Goal: Transaction & Acquisition: Purchase product/service

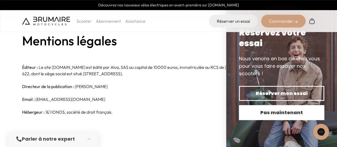
click at [258, 113] on span "Pas maintenant" at bounding box center [281, 112] width 67 height 7
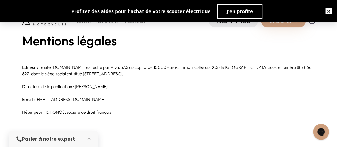
click at [328, 11] on button "button" at bounding box center [328, 11] width 17 height 17
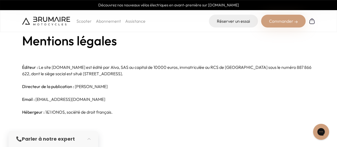
click at [49, 19] on img at bounding box center [46, 21] width 48 height 9
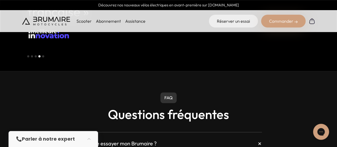
scroll to position [1324, 0]
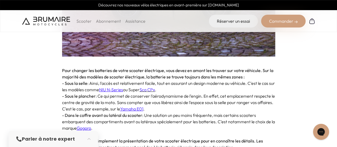
scroll to position [414, 0]
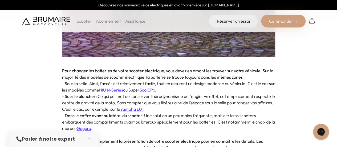
click at [278, 23] on div "Commander" at bounding box center [283, 21] width 45 height 13
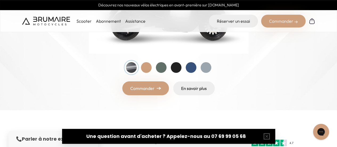
click at [148, 88] on link "Commander" at bounding box center [145, 88] width 47 height 14
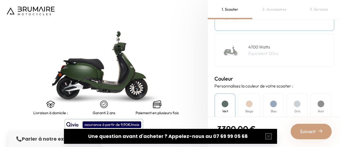
scroll to position [108, 0]
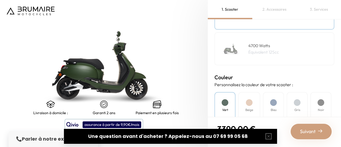
click at [298, 50] on div "4700 Watts Équivalent 125cc" at bounding box center [275, 48] width 120 height 33
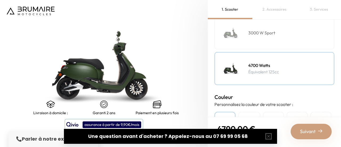
scroll to position [87, 0]
click at [288, 38] on div "3000 W Sport" at bounding box center [275, 33] width 120 height 33
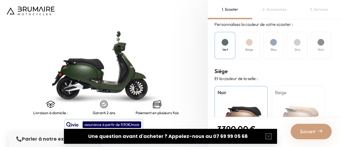
scroll to position [211, 0]
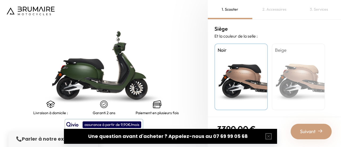
click at [316, 133] on div "Suivant" at bounding box center [311, 131] width 41 height 15
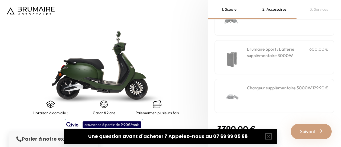
scroll to position [239, 0]
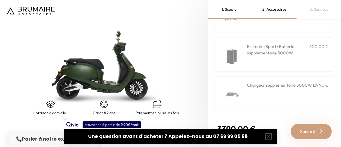
click at [310, 132] on span "Suivant" at bounding box center [308, 131] width 16 height 7
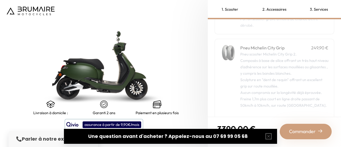
scroll to position [90, 0]
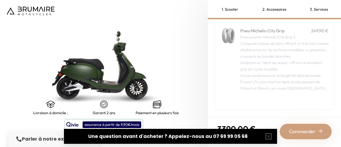
click at [296, 132] on span "Commander" at bounding box center [302, 131] width 27 height 7
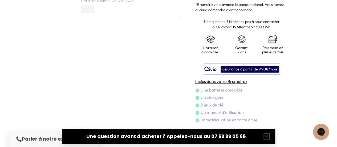
scroll to position [99, 0]
click at [267, 139] on button "button" at bounding box center [266, 136] width 17 height 17
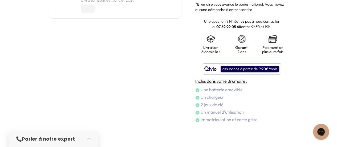
scroll to position [101, 0]
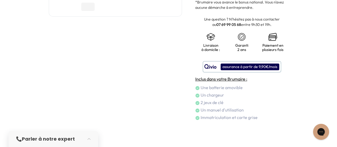
click at [59, 140] on strong "Parler à notre expert" at bounding box center [48, 138] width 53 height 7
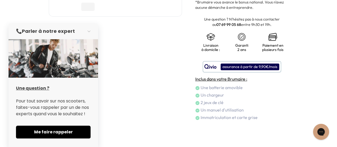
click at [149, 106] on div "Panier Récapitulatif de votre commande Scooter 3 390,00 € 3000 W Sport / Vert /…" at bounding box center [115, 23] width 133 height 195
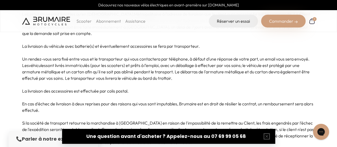
scroll to position [937, 0]
click at [83, 19] on p "Scooter" at bounding box center [84, 21] width 15 height 6
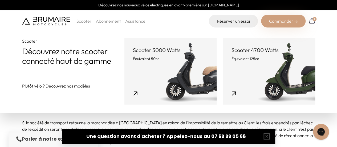
click at [152, 67] on link "Scooter 3000 Watts Équivalent 50cc" at bounding box center [171, 71] width 92 height 67
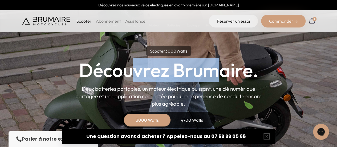
drag, startPoint x: 0, startPoint y: 0, endPoint x: 231, endPoint y: 81, distance: 244.6
click at [231, 80] on h1 "Découvrez Brumaire." at bounding box center [169, 70] width 180 height 19
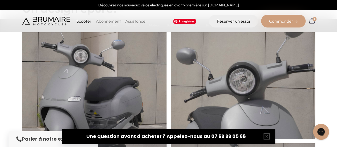
scroll to position [181, 0]
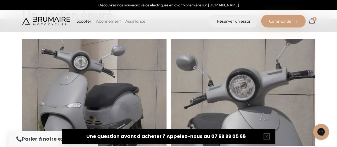
click at [134, 21] on link "Assistance" at bounding box center [135, 20] width 20 height 5
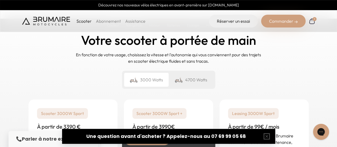
scroll to position [1237, 0]
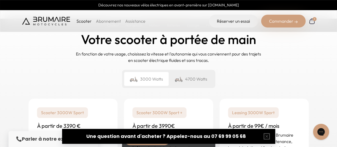
click at [138, 83] on div "3000 Watts" at bounding box center [146, 79] width 45 height 14
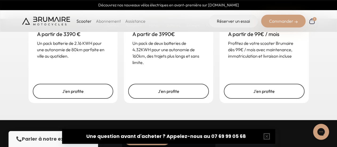
scroll to position [1328, 0]
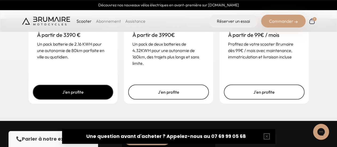
click at [63, 96] on link "J'en profite" at bounding box center [73, 92] width 81 height 15
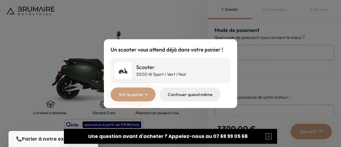
click at [184, 10] on div "Un scooter vous attend déjà dans votre panier ! Scooter 3000 W Sport / Vert / N…" at bounding box center [170, 73] width 341 height 147
click at [107, 16] on div "Un scooter vous attend déjà dans votre panier ! Scooter 3000 W Sport / Vert / N…" at bounding box center [170, 73] width 341 height 147
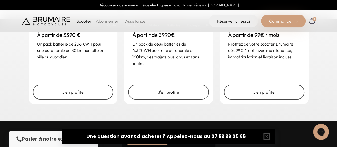
click at [130, 22] on link "Assistance" at bounding box center [135, 20] width 20 height 5
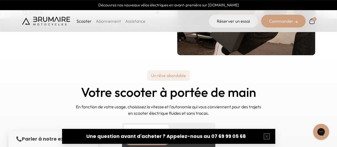
scroll to position [1159, 0]
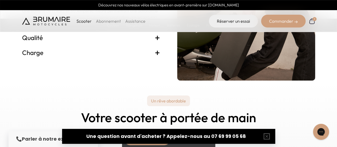
click at [47, 18] on img at bounding box center [46, 21] width 48 height 9
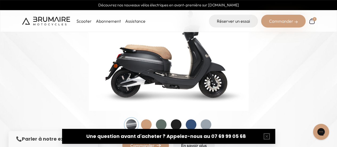
scroll to position [90, 0]
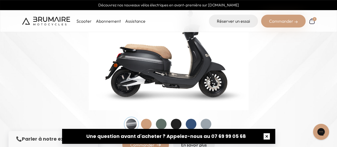
click at [268, 138] on button "button" at bounding box center [266, 136] width 17 height 17
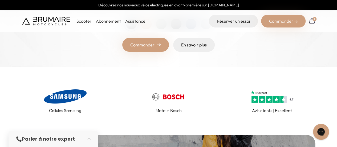
scroll to position [194, 0]
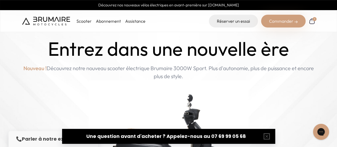
scroll to position [6, 0]
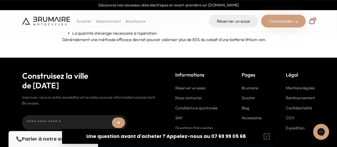
scroll to position [1470, 0]
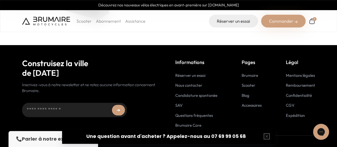
scroll to position [160, 0]
